Goal: Task Accomplishment & Management: Complete application form

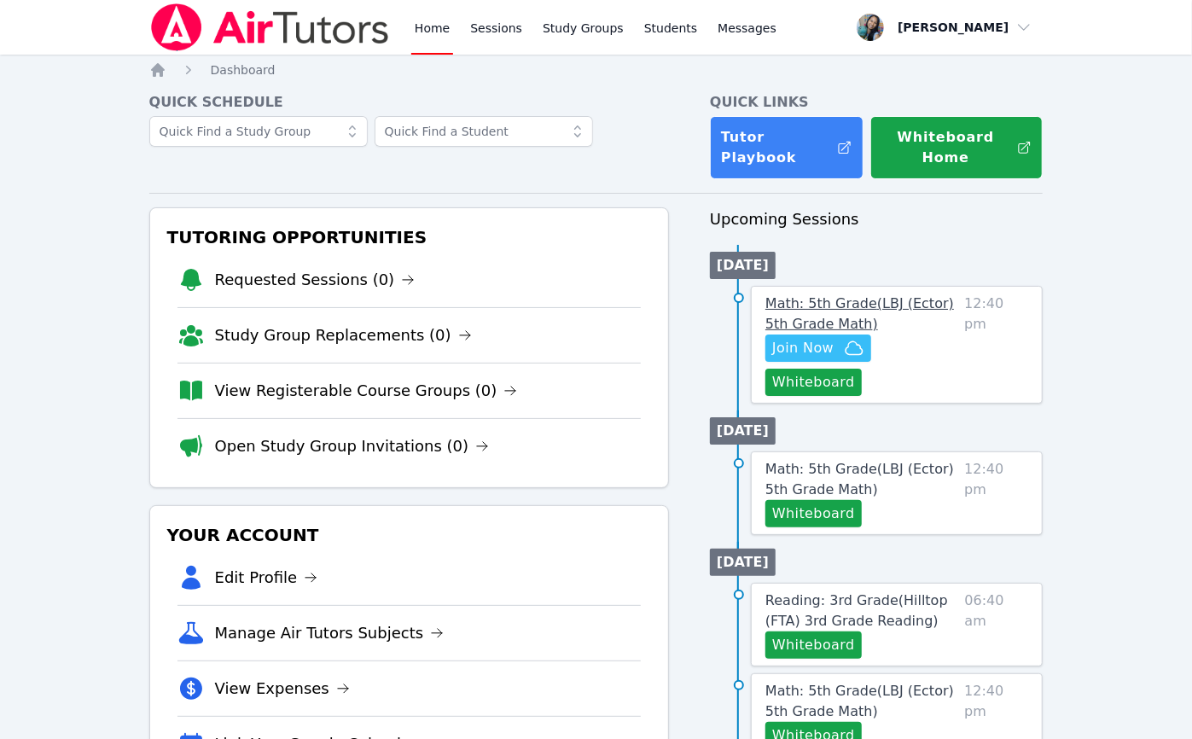
click at [868, 302] on span "Math: 5th Grade ( LBJ (Ector) 5th Grade Math )" at bounding box center [860, 313] width 189 height 37
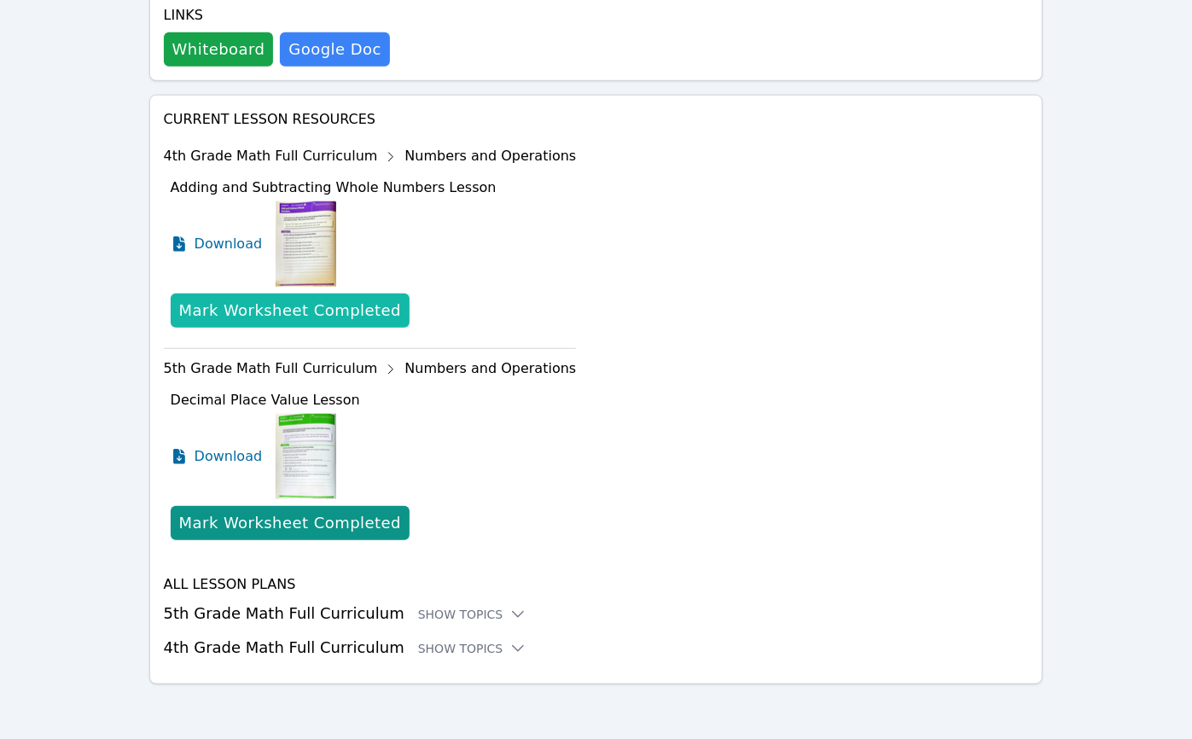
scroll to position [731, 0]
click at [418, 645] on div "Show Topics" at bounding box center [472, 648] width 109 height 17
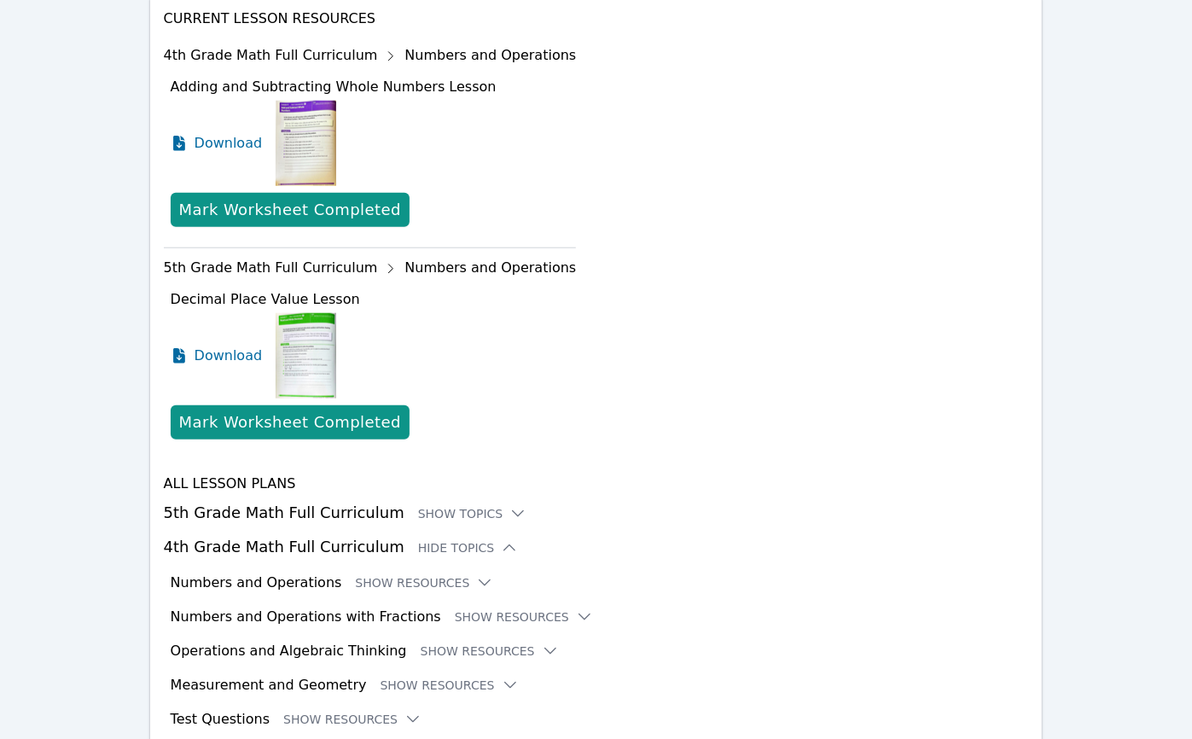
scroll to position [906, 0]
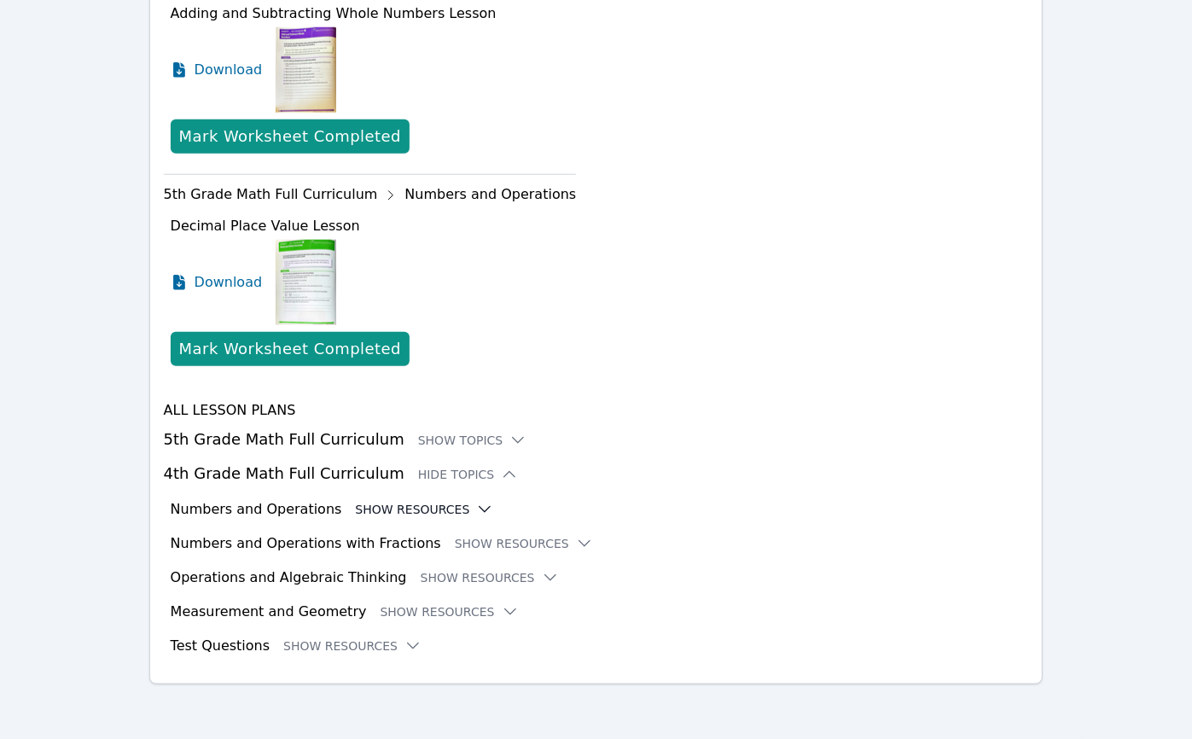
click at [407, 507] on button "Show Resources" at bounding box center [424, 509] width 138 height 17
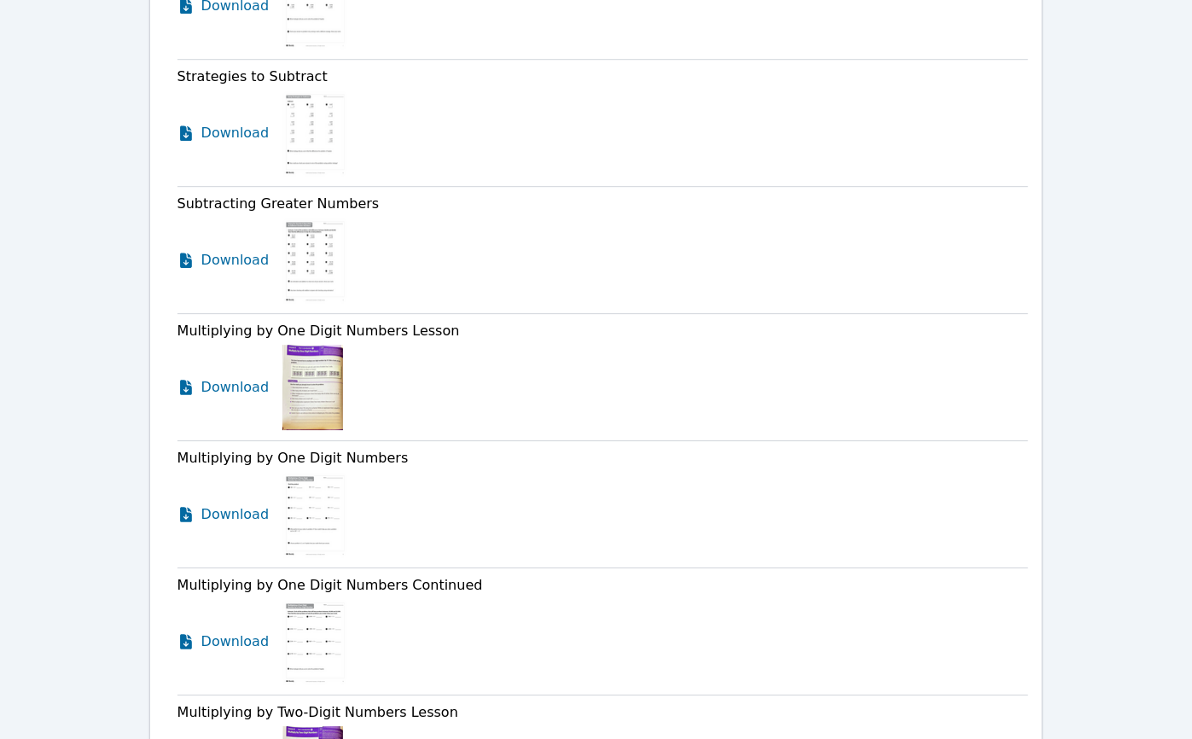
scroll to position [2701, 0]
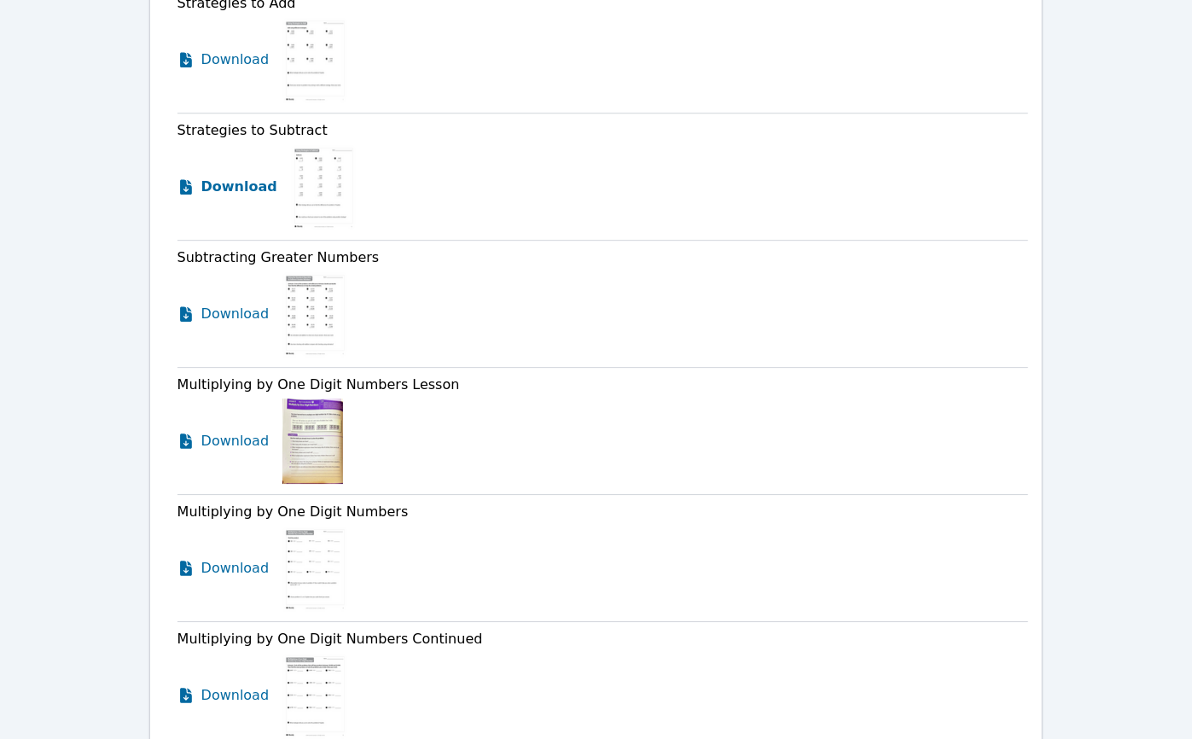
click at [232, 197] on span "Download" at bounding box center [239, 187] width 76 height 20
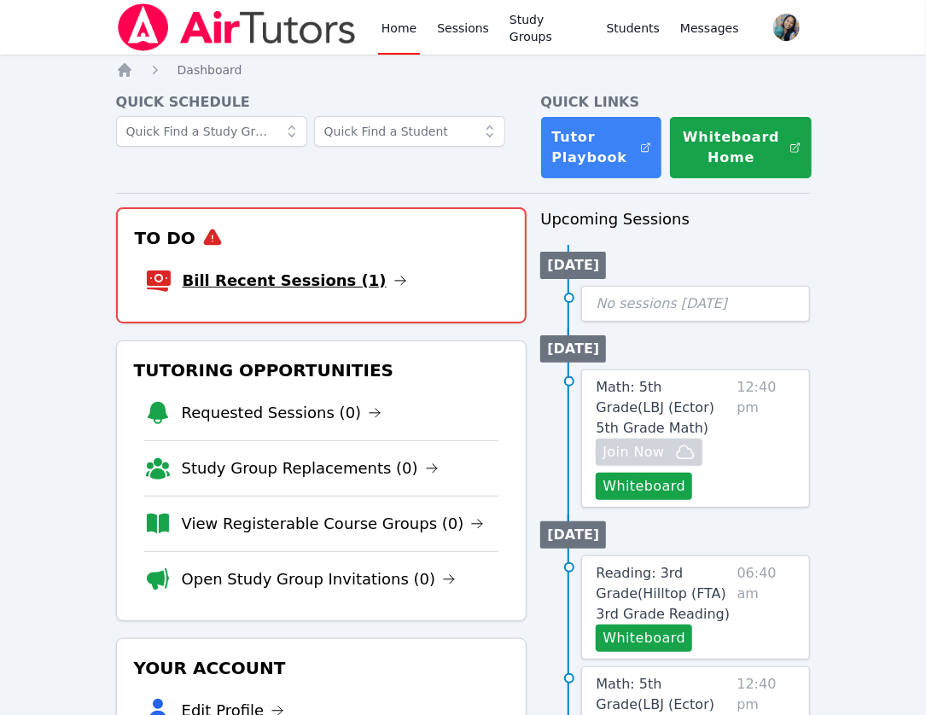
click at [339, 268] on li "Bill Recent Sessions (1)" at bounding box center [321, 280] width 353 height 55
click at [299, 282] on link "Bill Recent Sessions (1)" at bounding box center [295, 281] width 224 height 24
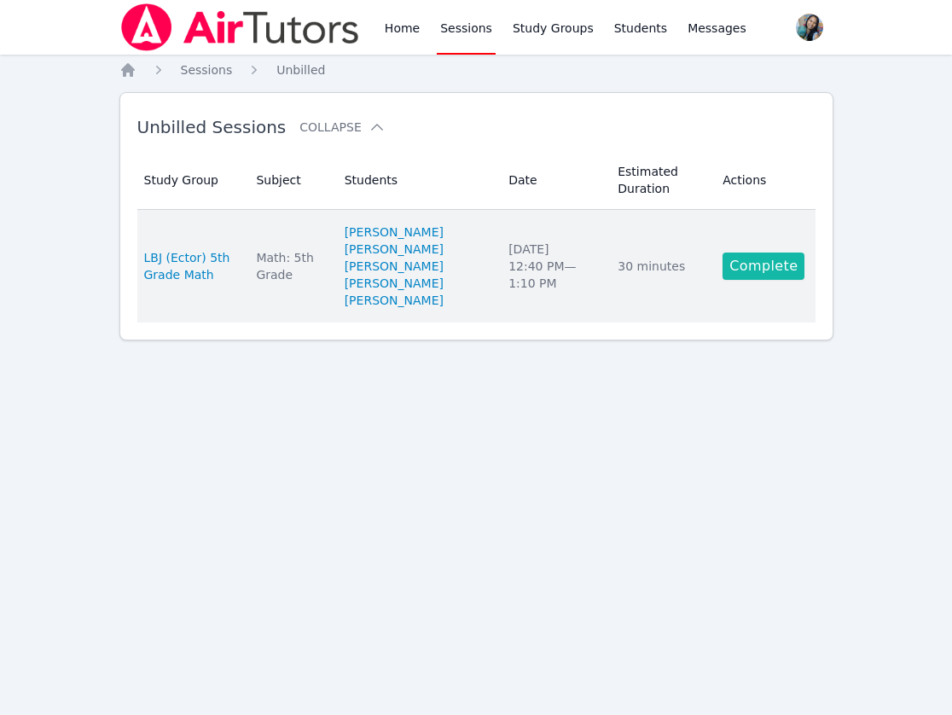
click at [754, 262] on link "Complete" at bounding box center [764, 266] width 82 height 27
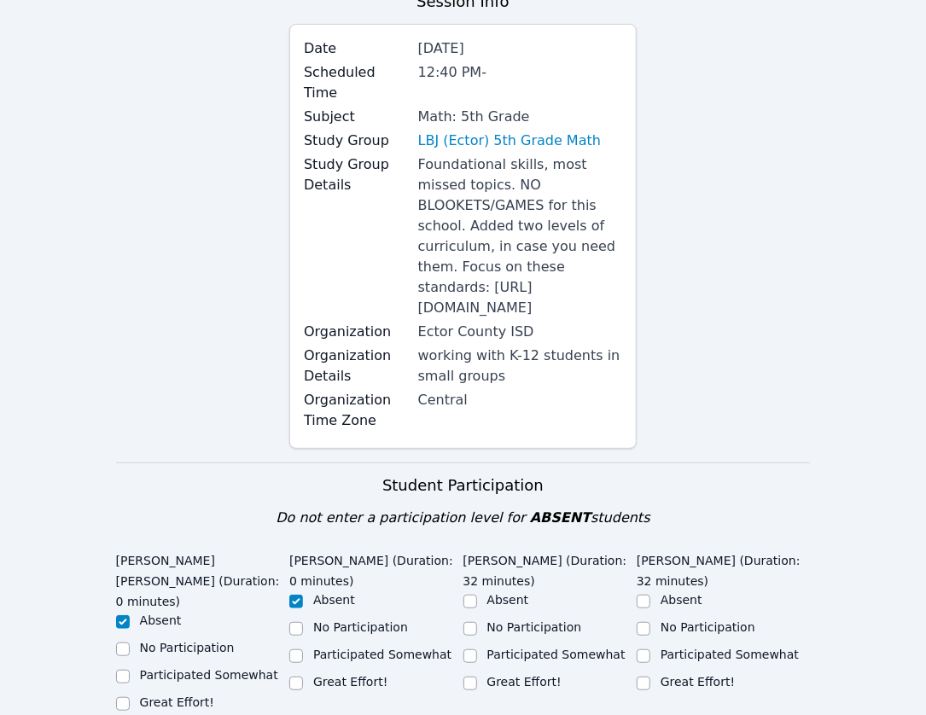
scroll to position [341, 0]
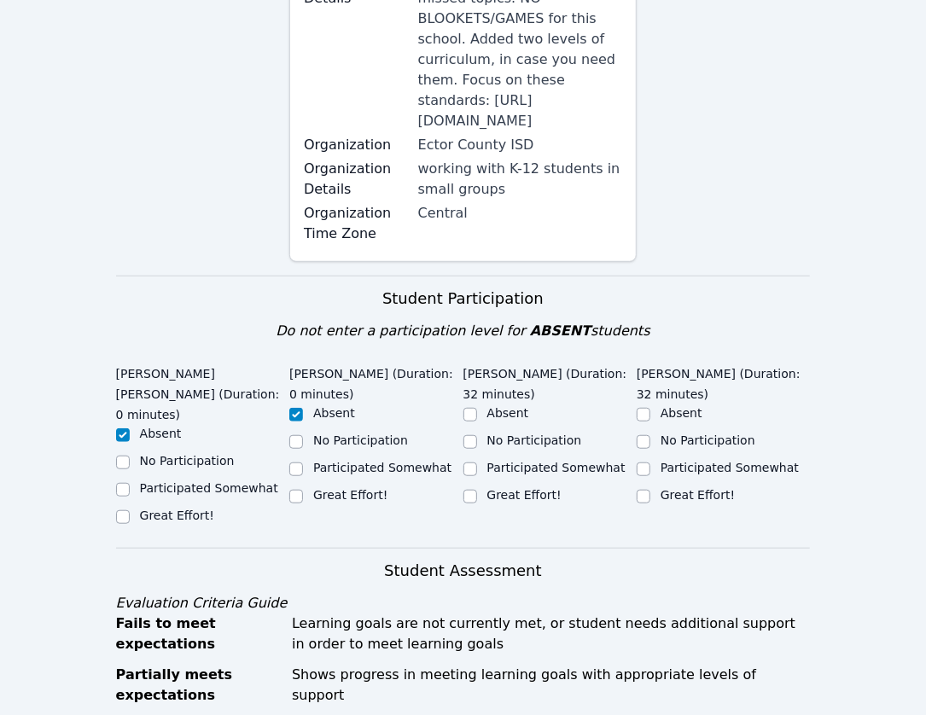
click at [521, 486] on div "Great Effort!" at bounding box center [549, 496] width 173 height 20
click at [507, 488] on label "Great Effort!" at bounding box center [524, 495] width 74 height 14
click at [477, 490] on input "Great Effort!" at bounding box center [470, 497] width 14 height 14
checkbox input "true"
click at [663, 488] on label "Great Effort!" at bounding box center [698, 495] width 74 height 14
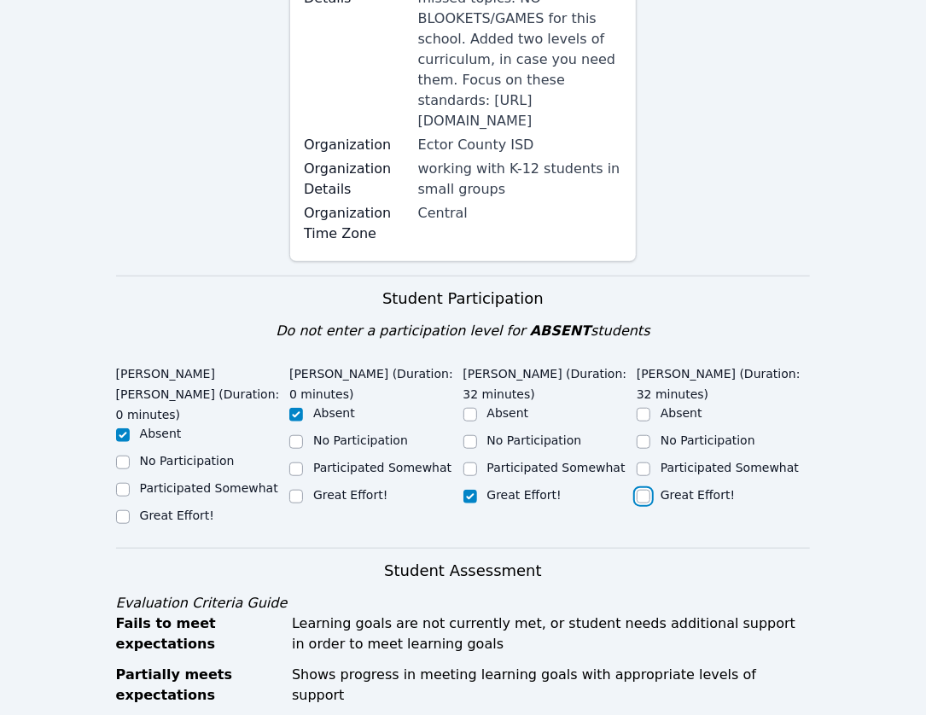
click at [650, 490] on input "Great Effort!" at bounding box center [644, 497] width 14 height 14
checkbox input "true"
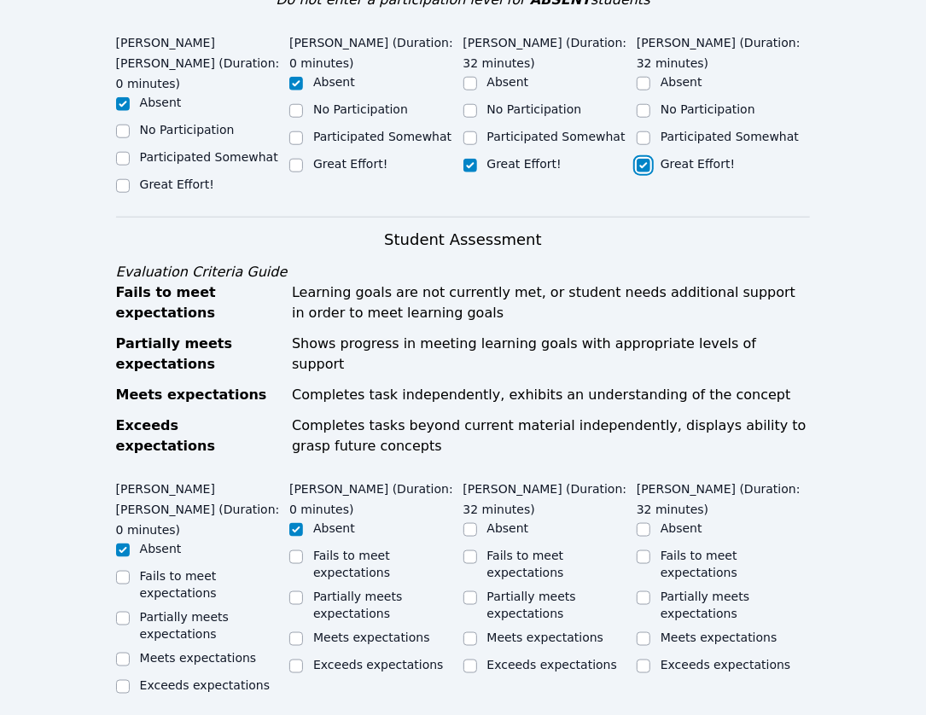
scroll to position [683, 0]
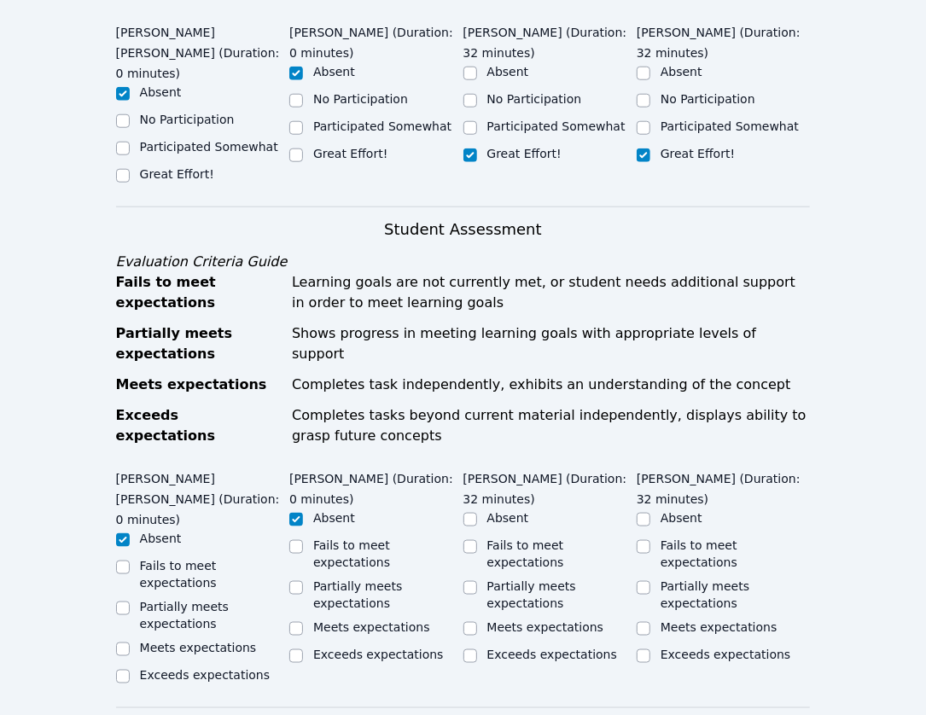
click at [539, 620] on label "Meets expectations" at bounding box center [545, 627] width 117 height 14
click at [477, 622] on input "Meets expectations" at bounding box center [470, 629] width 14 height 14
checkbox input "true"
click at [705, 620] on label "Meets expectations" at bounding box center [719, 627] width 117 height 14
click at [650, 622] on input "Meets expectations" at bounding box center [644, 629] width 14 height 14
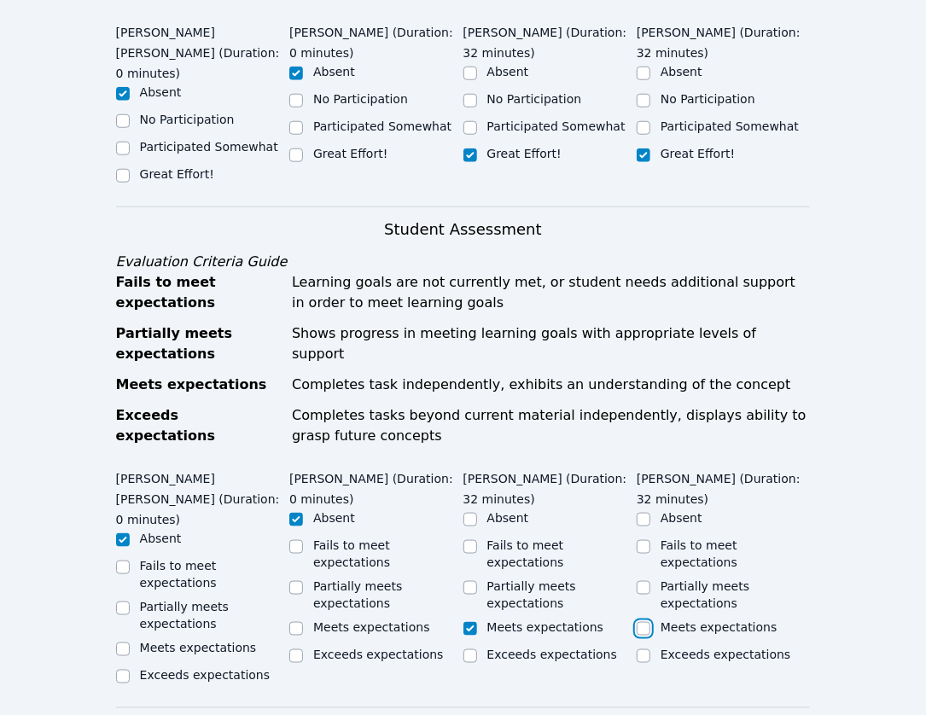
checkbox input "true"
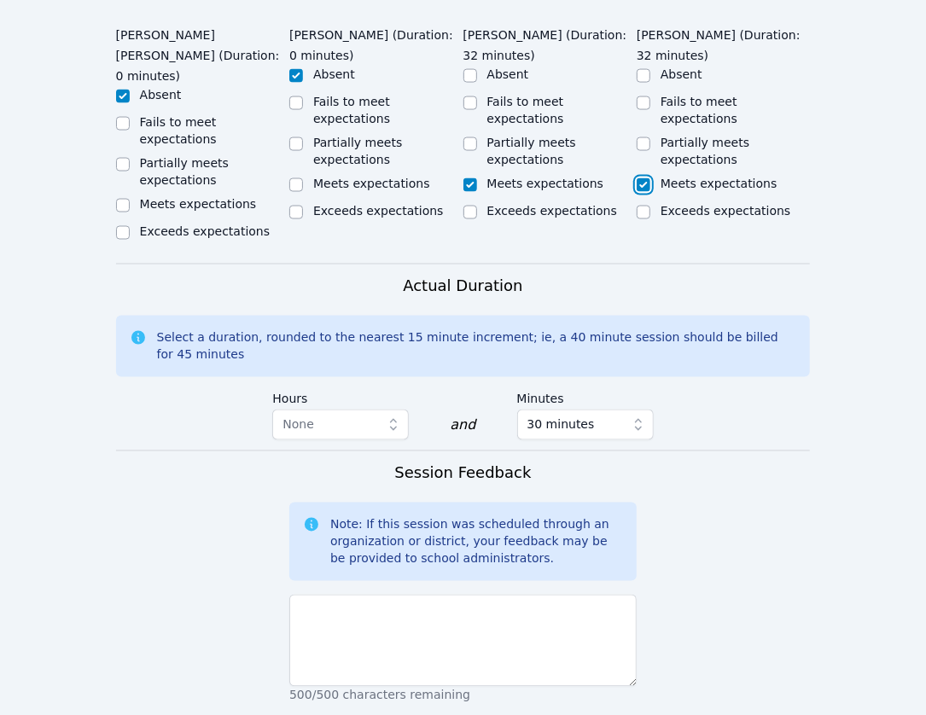
scroll to position [1195, 0]
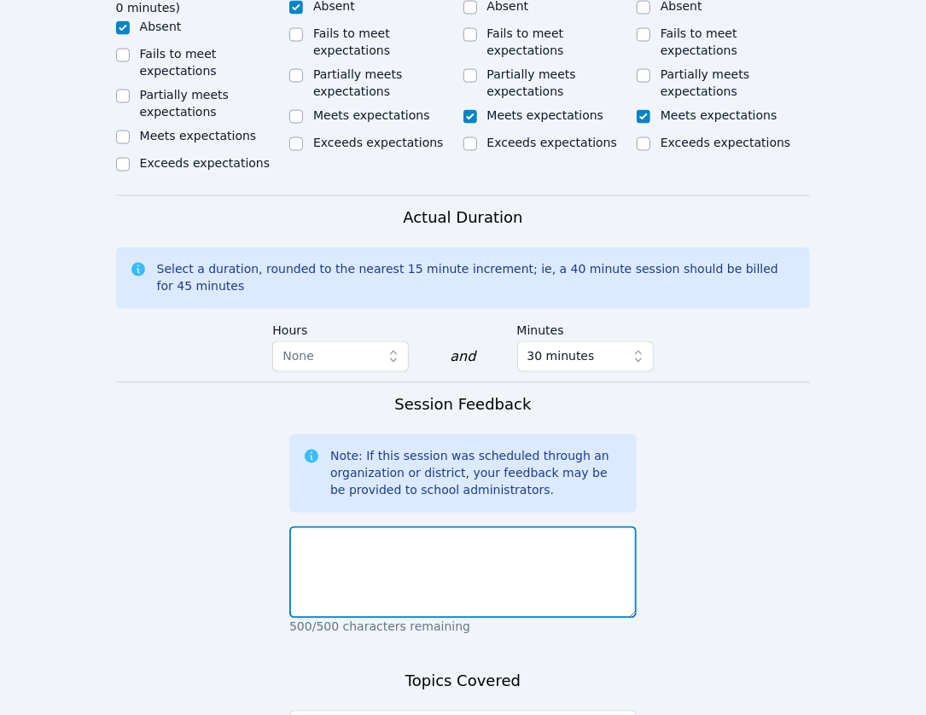
click at [516, 527] on textarea at bounding box center [462, 573] width 347 height 92
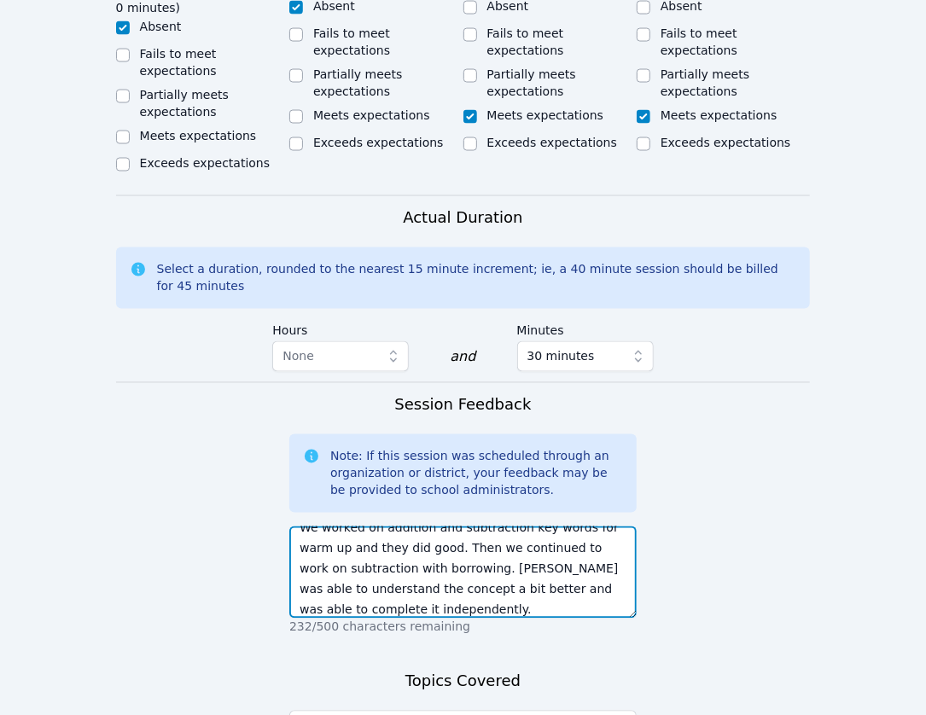
scroll to position [34, 0]
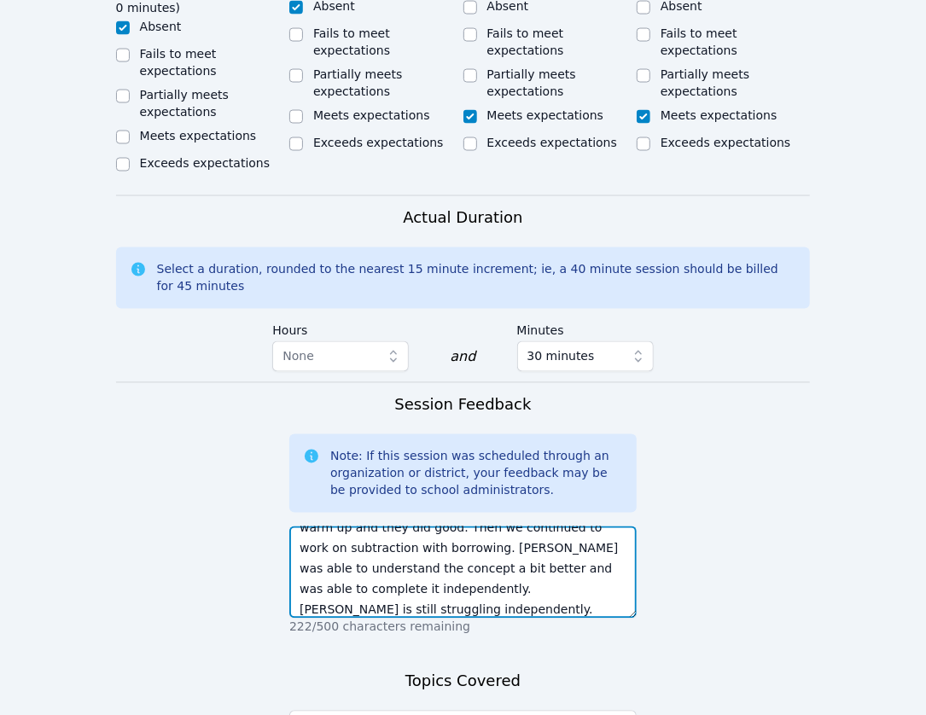
type textarea "We worked on addition and subtraction key words for warm up and they did good. …"
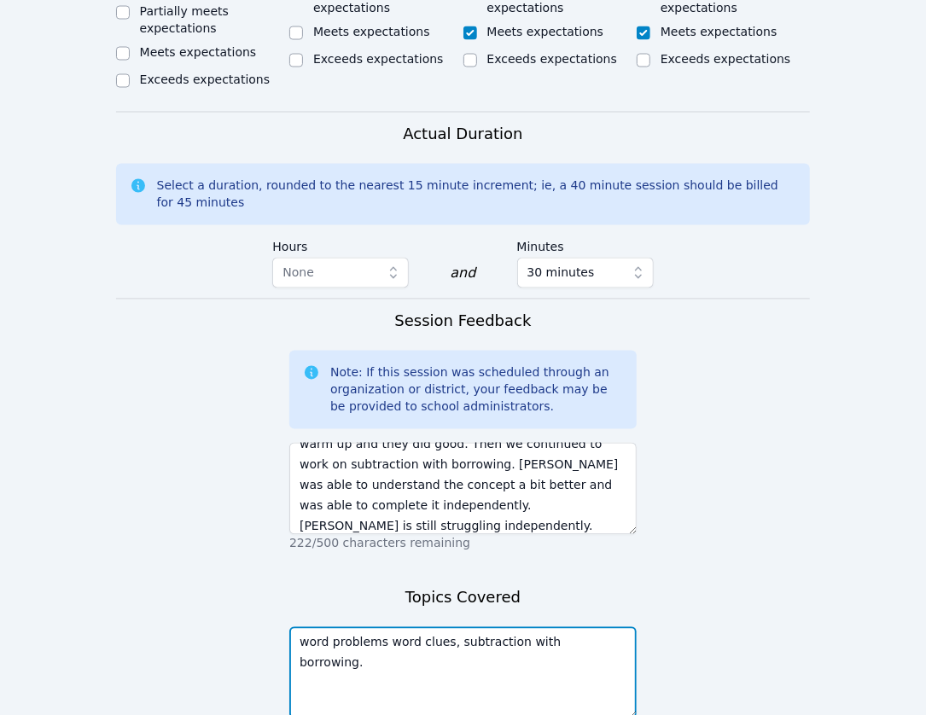
scroll to position [1350, 0]
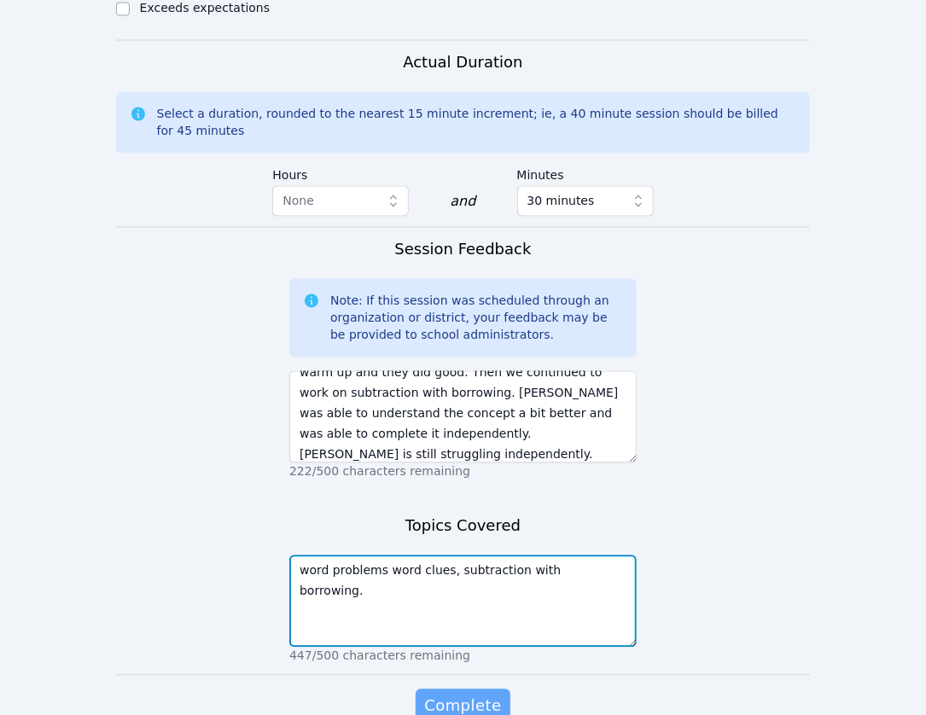
type textarea "word problems word clues, subtraction with borrowing."
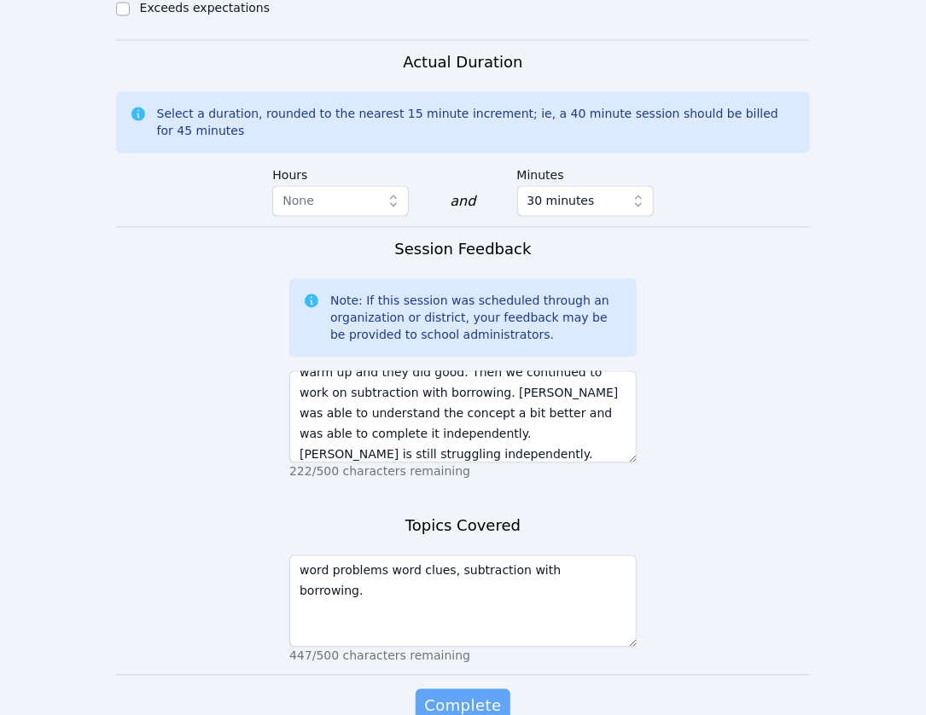
click at [492, 695] on span "Complete" at bounding box center [462, 707] width 77 height 24
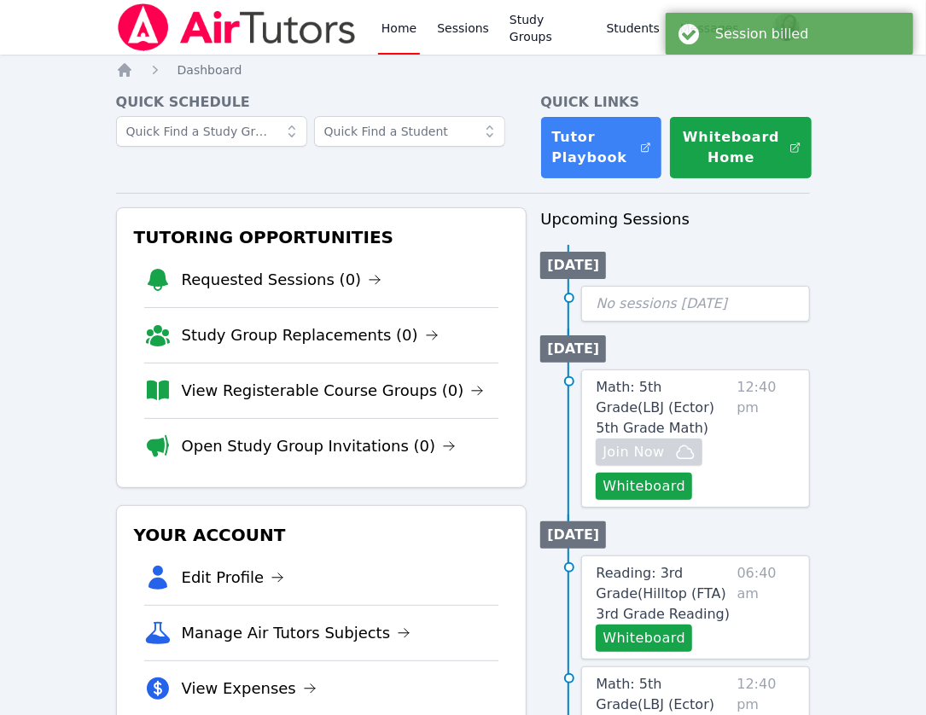
click at [393, 17] on link "Home" at bounding box center [399, 27] width 42 height 55
